Goal: Information Seeking & Learning: Compare options

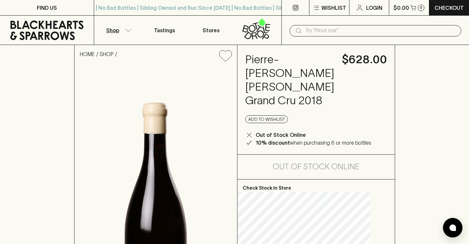
click at [130, 32] on icon "button" at bounding box center [128, 30] width 7 height 3
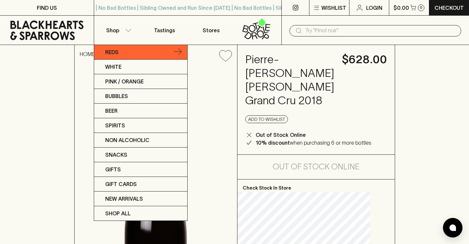
click at [111, 52] on p "Reds" at bounding box center [111, 52] width 13 height 8
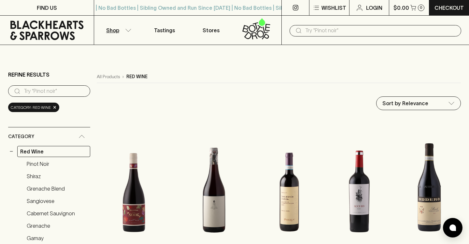
scroll to position [39, 0]
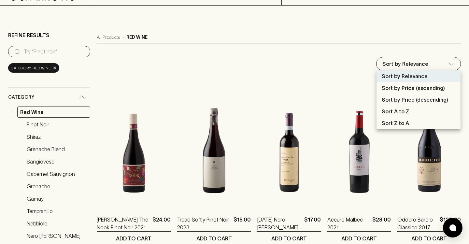
click at [425, 101] on p "Sort by Price (descending)" at bounding box center [415, 100] width 66 height 8
type input "price:desc"
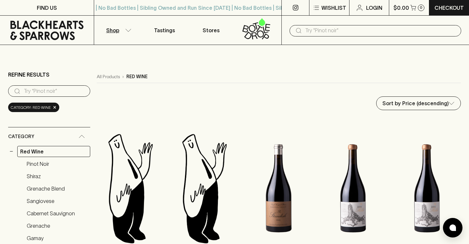
click at [120, 30] on button "Shop" at bounding box center [117, 30] width 47 height 29
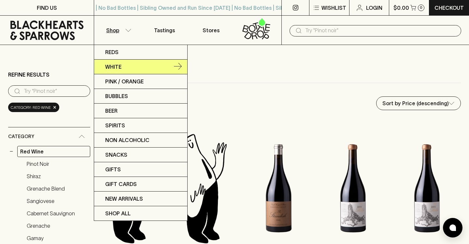
click at [116, 67] on p "White" at bounding box center [113, 67] width 16 height 8
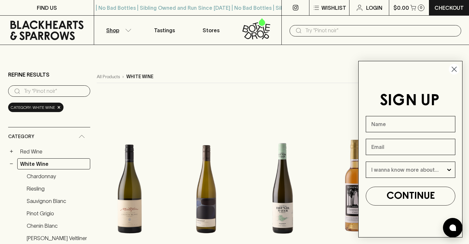
click at [453, 68] on icon "Close dialog" at bounding box center [454, 69] width 5 height 5
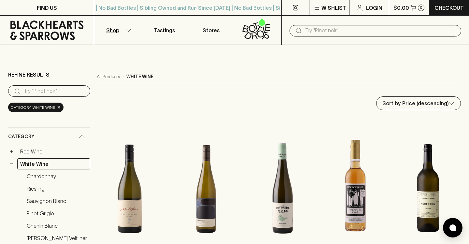
click at [127, 24] on button "Shop" at bounding box center [117, 30] width 47 height 29
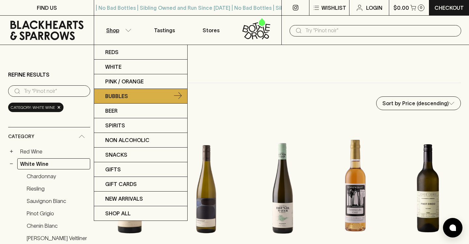
click at [121, 95] on p "Bubbles" at bounding box center [116, 96] width 23 height 8
